Goal: Find specific page/section: Find specific page/section

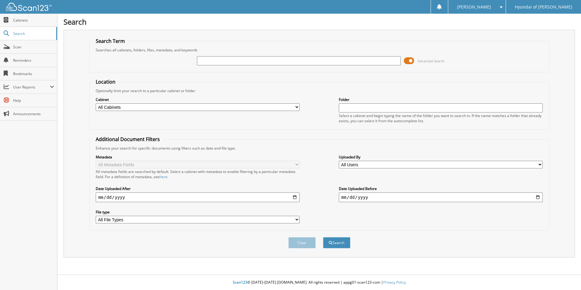
click at [227, 63] on input "text" at bounding box center [299, 60] width 204 height 9
type input "3"
type input "68347"
click at [323, 237] on button "Search" at bounding box center [336, 242] width 27 height 11
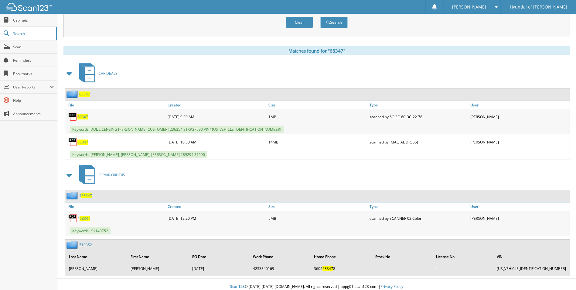
scroll to position [225, 0]
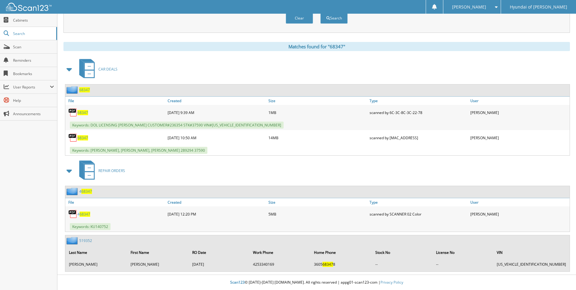
click at [82, 136] on span "68347" at bounding box center [82, 137] width 11 height 5
